Goal: Complete application form: Complete application form

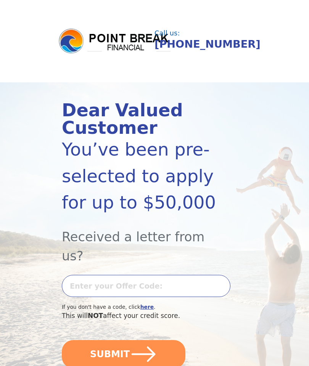
click at [85, 275] on input "text" at bounding box center [146, 286] width 169 height 22
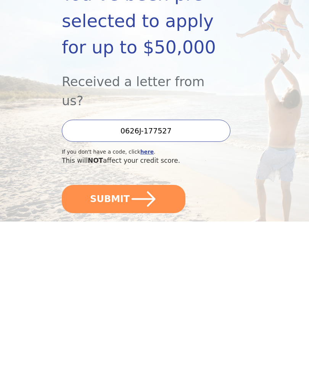
type input "0626J-177527"
click at [139, 330] on icon "submit" at bounding box center [143, 343] width 27 height 27
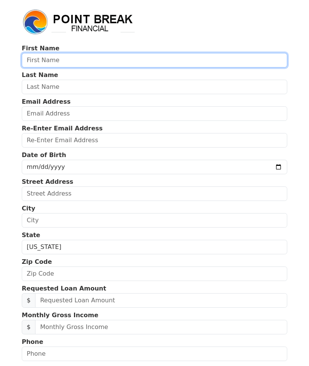
click at [61, 61] on input "text" at bounding box center [155, 60] width 266 height 15
type input "[PERSON_NAME]"
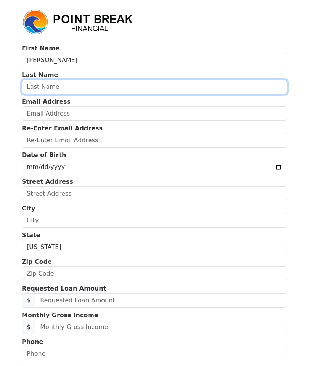
click at [55, 86] on input "text" at bounding box center [155, 87] width 266 height 15
type input "[PERSON_NAME]"
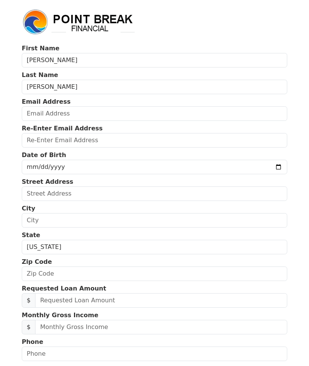
click at [47, 112] on input "email" at bounding box center [155, 114] width 266 height 15
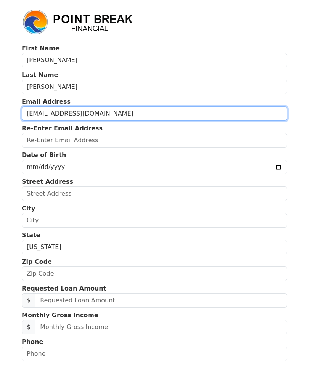
type input "[EMAIL_ADDRESS][DOMAIN_NAME]"
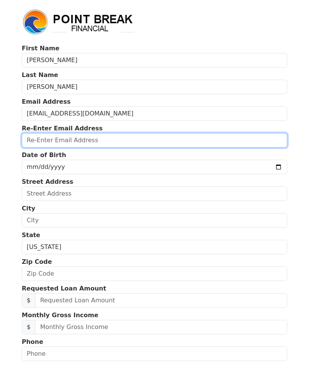
click at [49, 145] on input "email" at bounding box center [155, 140] width 266 height 15
type input "[EMAIL_ADDRESS][DOMAIN_NAME]"
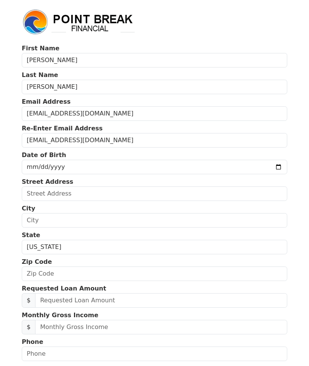
click at [47, 168] on input "date" at bounding box center [155, 167] width 266 height 15
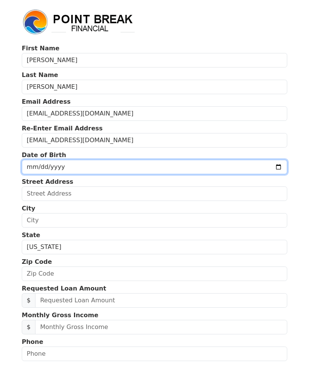
type input "[DATE]"
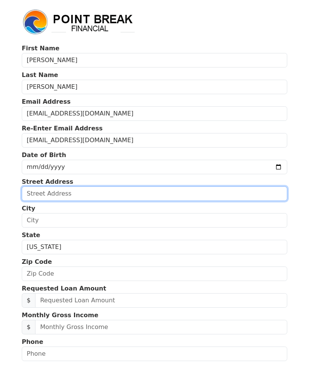
click at [55, 194] on input "text" at bounding box center [155, 194] width 266 height 15
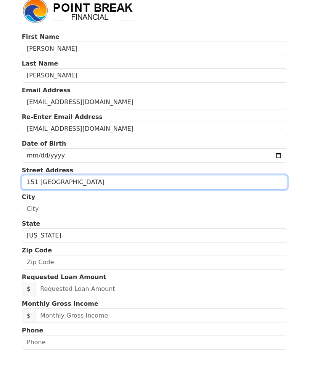
type input "151 [GEOGRAPHIC_DATA]"
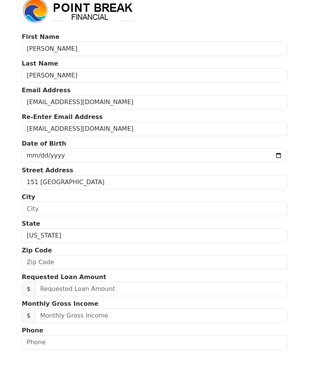
click at [42, 213] on input "text" at bounding box center [155, 220] width 266 height 15
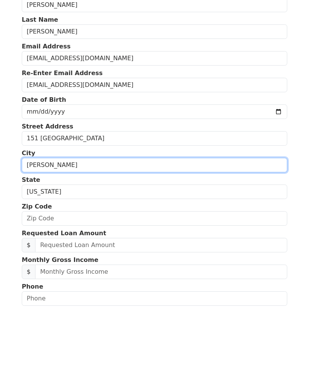
type input "[PERSON_NAME]"
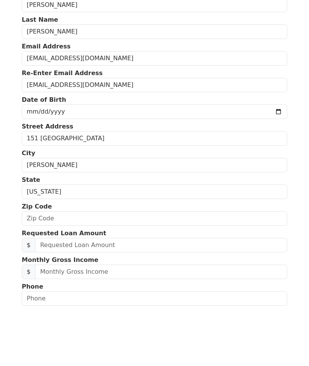
click at [71, 240] on select "[US_STATE] [US_STATE] [US_STATE] [US_STATE] [US_STATE] [US_STATE] [US_STATE] [U…" at bounding box center [155, 247] width 266 height 15
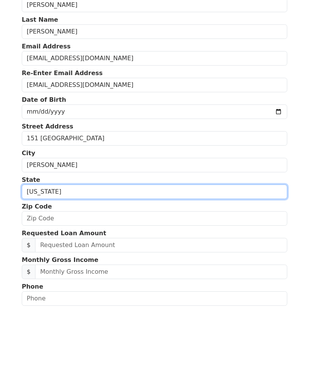
scroll to position [55, 0]
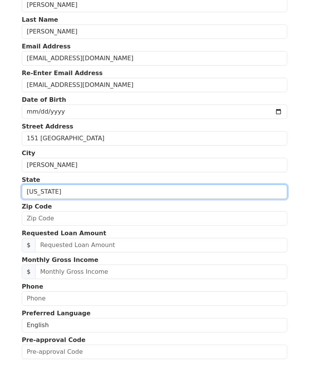
select select "MS"
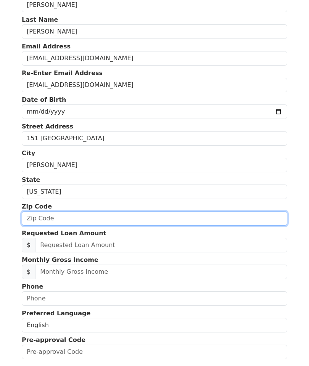
click at [52, 221] on input "text" at bounding box center [155, 218] width 266 height 15
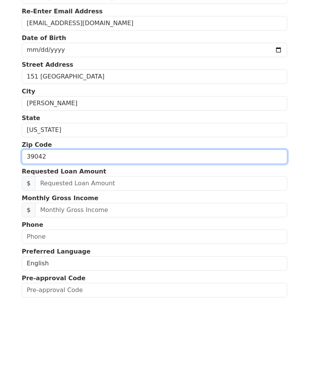
type input "39042"
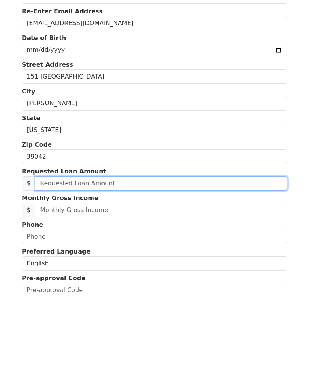
click at [62, 238] on input "text" at bounding box center [161, 245] width 252 height 15
type input "50.00"
click at [66, 238] on input "50.00" at bounding box center [161, 245] width 252 height 15
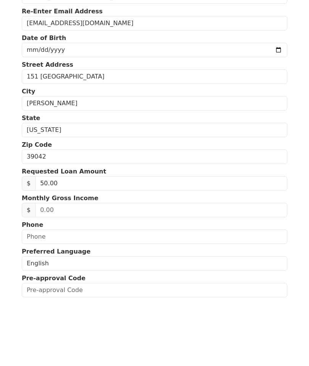
click at [67, 265] on input "text" at bounding box center [161, 272] width 252 height 15
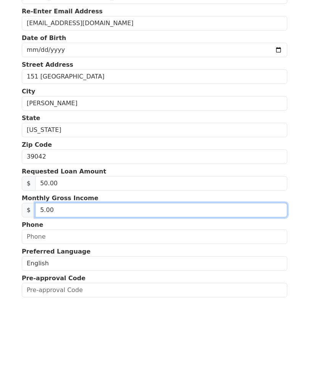
click at [60, 265] on input "5.00" at bounding box center [161, 272] width 252 height 15
click at [62, 265] on input "5.00" at bounding box center [161, 272] width 252 height 15
type input "5,589.00"
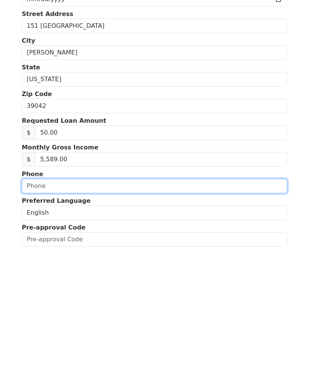
click at [44, 292] on input "text" at bounding box center [155, 299] width 266 height 15
type input "[PHONE_NUMBER]"
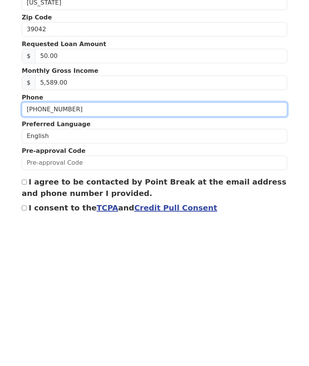
scroll to position [101, 0]
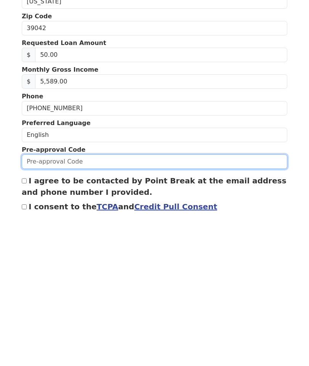
click at [66, 299] on input "text" at bounding box center [155, 306] width 266 height 15
type input "0626J-177527"
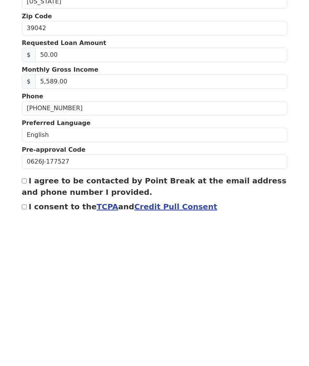
click at [29, 321] on label "I agree to be contacted by Point Break at the email address and phone number I …" at bounding box center [154, 331] width 265 height 21
click at [27, 323] on input "I agree to be contacted by Point Break at the email address and phone number I …" at bounding box center [24, 325] width 5 height 5
checkbox input "true"
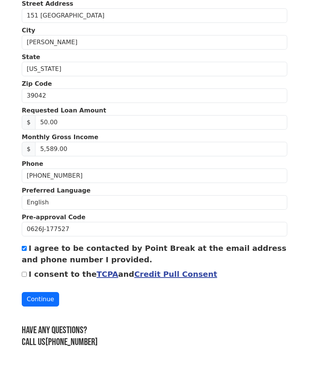
click at [24, 274] on input "I consent to the TCPA and Credit Pull Consent" at bounding box center [24, 274] width 5 height 5
checkbox input "true"
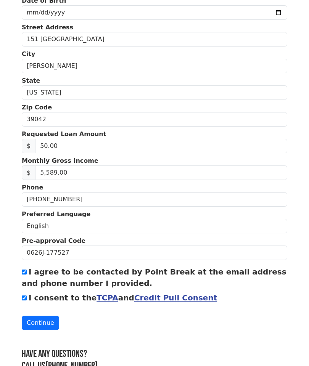
scroll to position [148, 0]
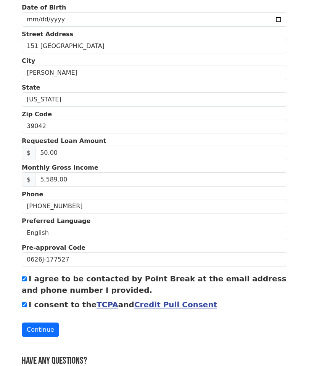
click at [44, 327] on button "Continue" at bounding box center [40, 330] width 37 height 15
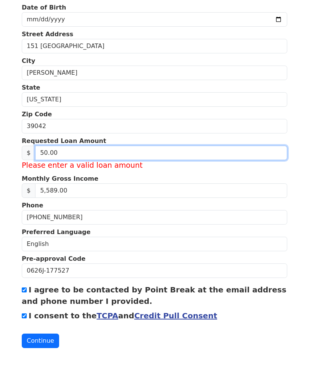
click at [66, 152] on input "50.00" at bounding box center [161, 153] width 252 height 15
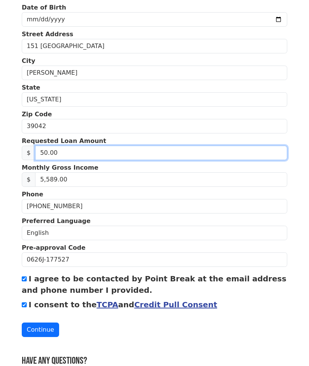
click at [70, 153] on input "50.00" at bounding box center [161, 153] width 252 height 15
click at [66, 152] on input "50.00" at bounding box center [161, 153] width 252 height 15
type input "50,000.00"
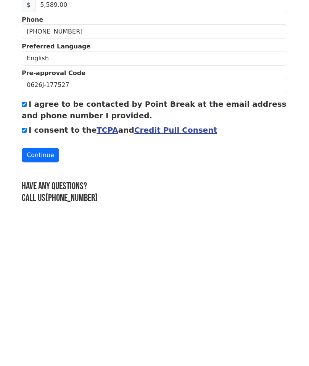
scroll to position [178, 0]
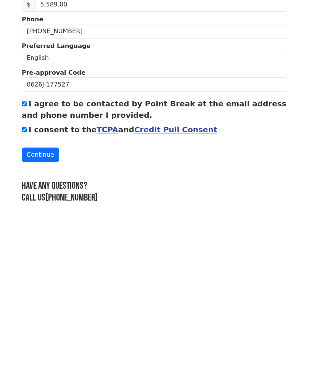
click at [44, 292] on button "Continue" at bounding box center [40, 299] width 37 height 15
